Goal: Task Accomplishment & Management: Manage account settings

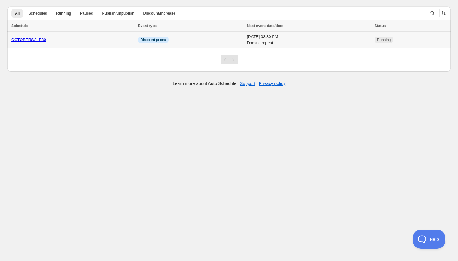
click at [35, 39] on link "OCTOBERSALE30" at bounding box center [28, 39] width 35 height 5
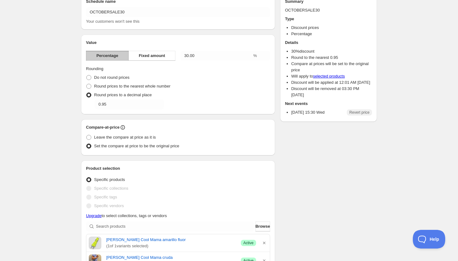
scroll to position [37, 0]
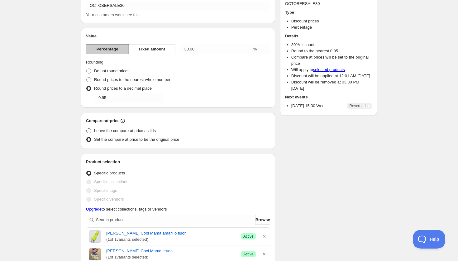
click at [153, 130] on span "Leave the compare at price as it is" at bounding box center [125, 130] width 62 height 5
click at [87, 129] on input "Leave the compare at price as it is" at bounding box center [86, 128] width 0 height 0
radio input "true"
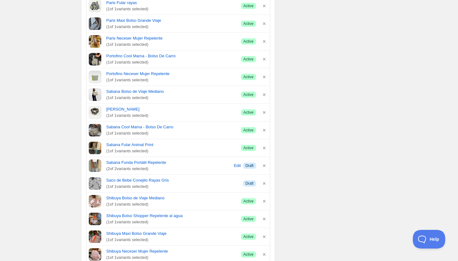
scroll to position [2935, 0]
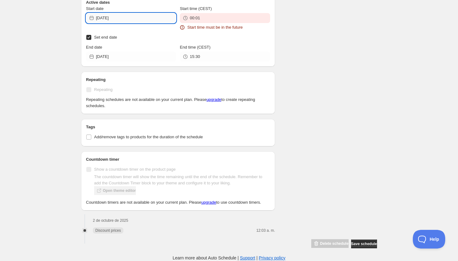
click at [145, 13] on input "[DATE]" at bounding box center [136, 18] width 80 height 10
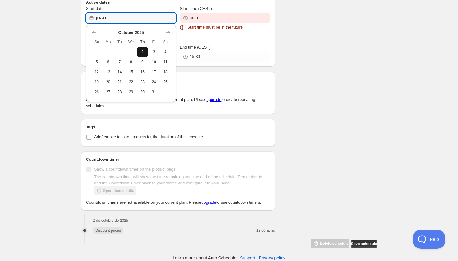
click at [142, 49] on span "2" at bounding box center [142, 51] width 7 height 5
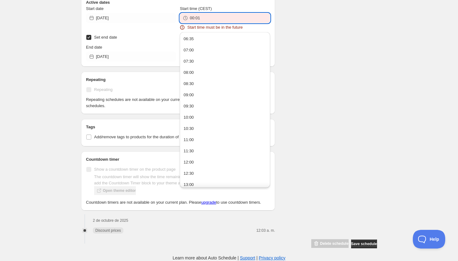
click at [199, 13] on input "00:01" at bounding box center [230, 18] width 80 height 10
click at [196, 35] on button "06:35" at bounding box center [224, 39] width 86 height 10
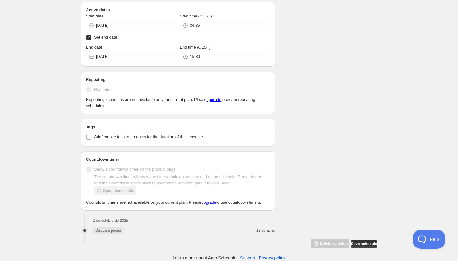
scroll to position [2928, 0]
click at [206, 21] on input "06:35" at bounding box center [230, 26] width 80 height 10
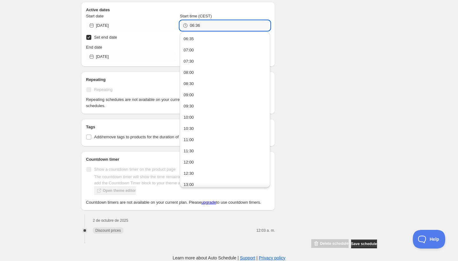
type input "06:36"
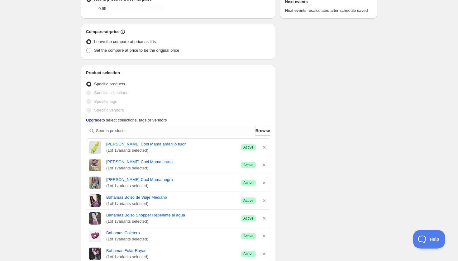
scroll to position [0, 0]
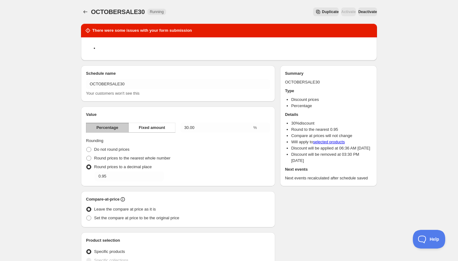
click at [363, 10] on span "Deactivate" at bounding box center [367, 11] width 19 height 5
click at [362, 13] on span "Deactivate" at bounding box center [367, 11] width 19 height 5
click at [322, 11] on span "Duplicate" at bounding box center [330, 11] width 17 height 5
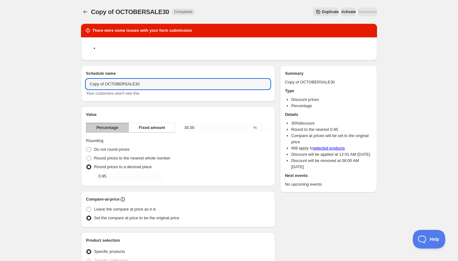
drag, startPoint x: 107, startPoint y: 82, endPoint x: 80, endPoint y: 81, distance: 26.5
click at [133, 85] on input "OCTOBERSALE30" at bounding box center [178, 84] width 184 height 10
type input "OCTOBERSALE30-2"
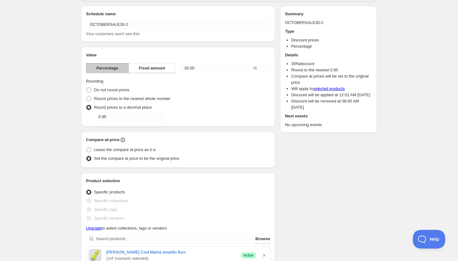
scroll to position [60, 0]
click at [102, 148] on span "Leave the compare at price as it is" at bounding box center [125, 149] width 62 height 5
click at [87, 147] on input "Leave the compare at price as it is" at bounding box center [86, 147] width 0 height 0
radio input "true"
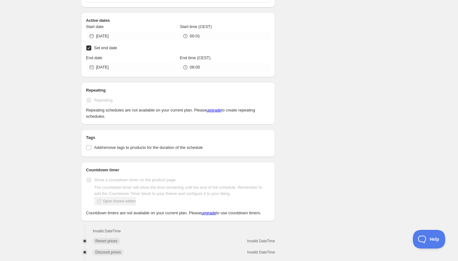
scroll to position [2944, 0]
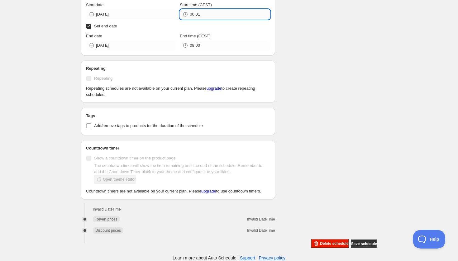
click at [201, 9] on input "00:01" at bounding box center [230, 14] width 80 height 10
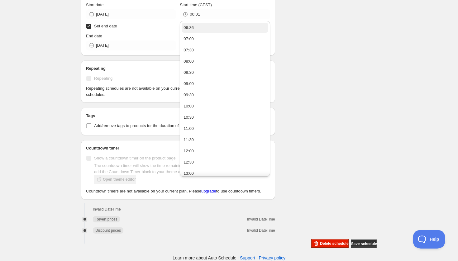
click at [203, 23] on button "06:36" at bounding box center [224, 28] width 86 height 10
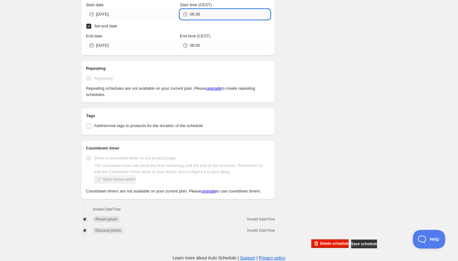
click at [209, 9] on input "06:36" at bounding box center [230, 14] width 80 height 10
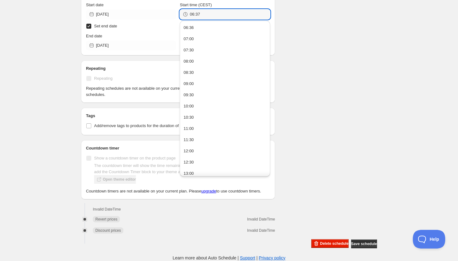
type input "06:37"
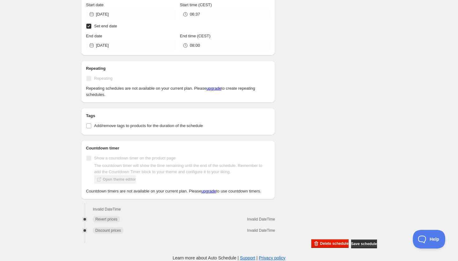
scroll to position [2902, 0]
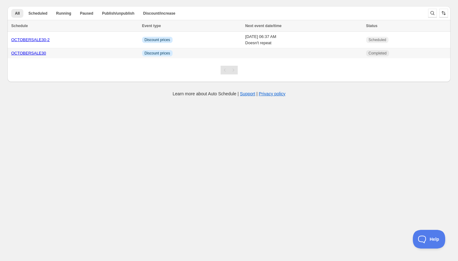
click at [35, 55] on link "OCTOBERSALE30" at bounding box center [28, 53] width 35 height 5
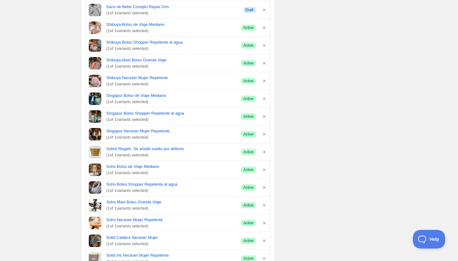
scroll to position [2897, 0]
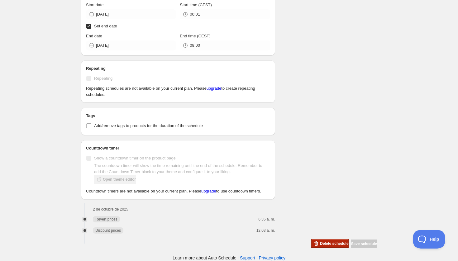
click at [320, 244] on span "Delete schedule" at bounding box center [334, 243] width 28 height 5
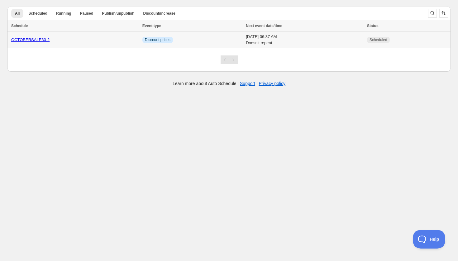
click at [40, 39] on link "OCTOBERSALE30-2" at bounding box center [30, 39] width 38 height 5
